Goal: Find specific page/section: Find specific page/section

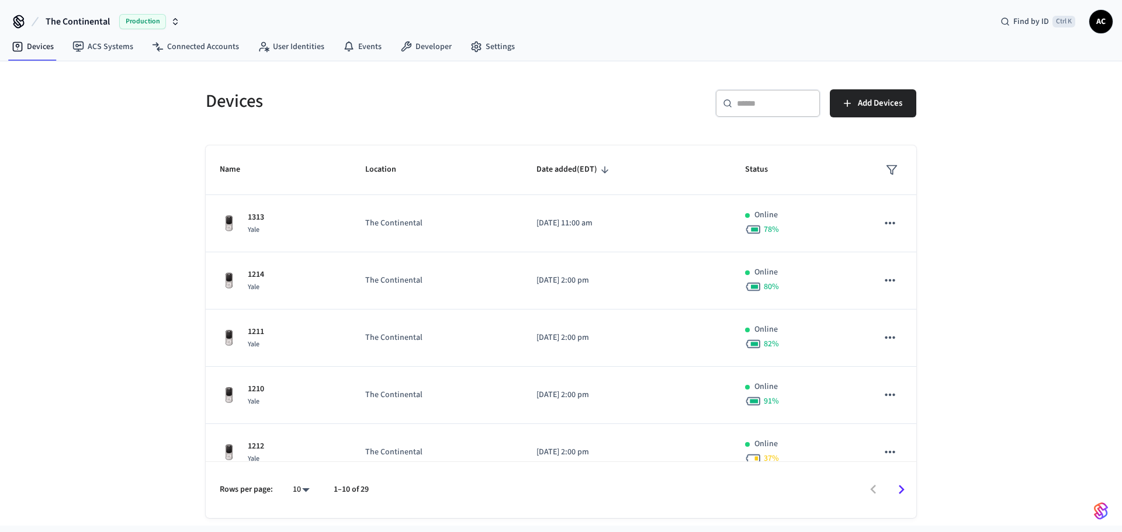
click at [89, 22] on span "The Continental" at bounding box center [78, 22] width 64 height 14
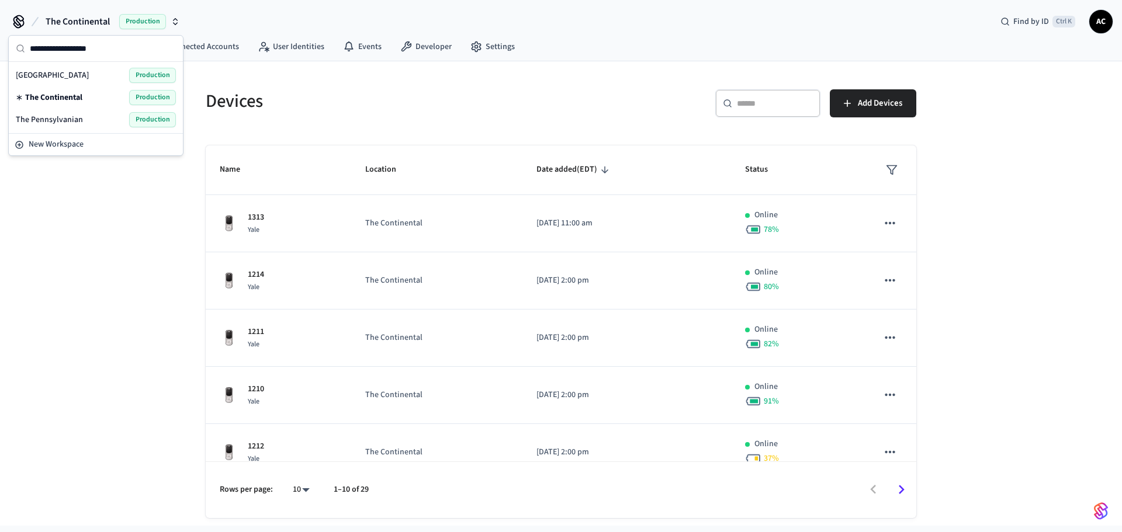
click at [63, 119] on span "The Pennsylvanian" at bounding box center [49, 120] width 67 height 12
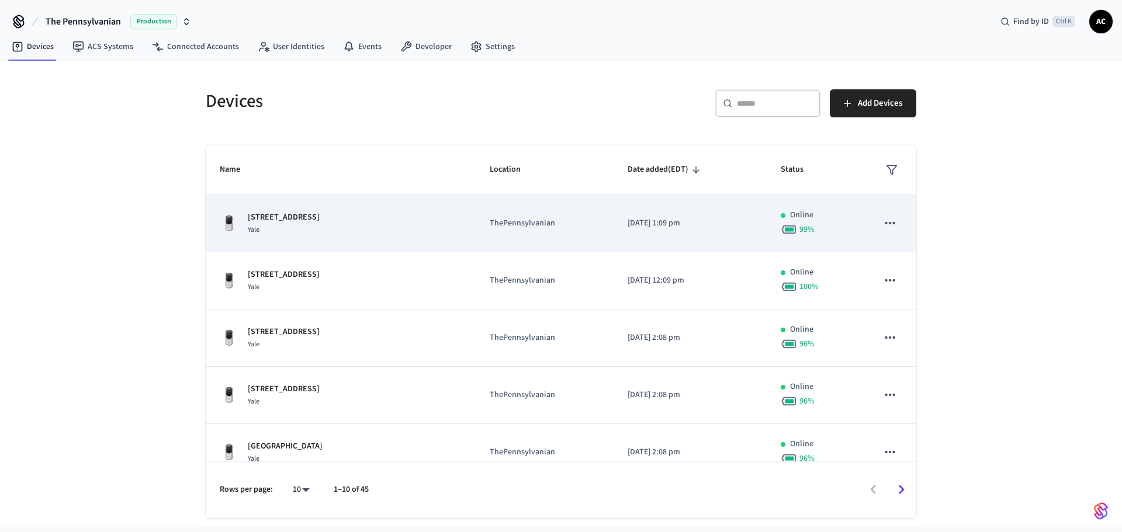
click at [428, 225] on td "510 Placemakr [GEOGRAPHIC_DATA] [GEOGRAPHIC_DATA]" at bounding box center [341, 223] width 270 height 57
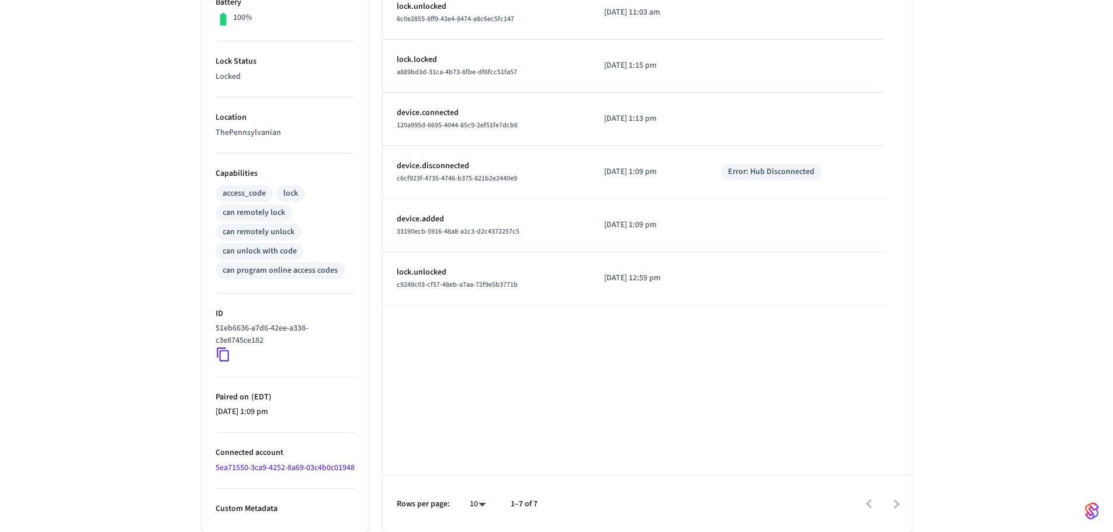
scroll to position [334, 0]
click at [223, 347] on icon at bounding box center [223, 354] width 15 height 15
